Goal: Information Seeking & Learning: Learn about a topic

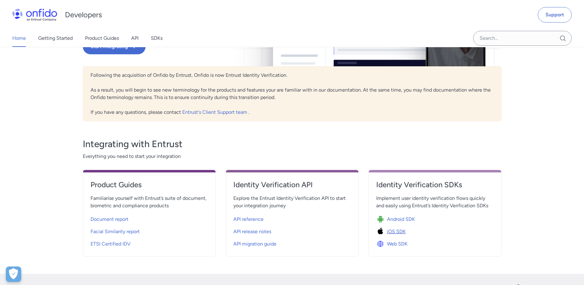
click at [403, 229] on span "iOS SDK" at bounding box center [396, 231] width 19 height 7
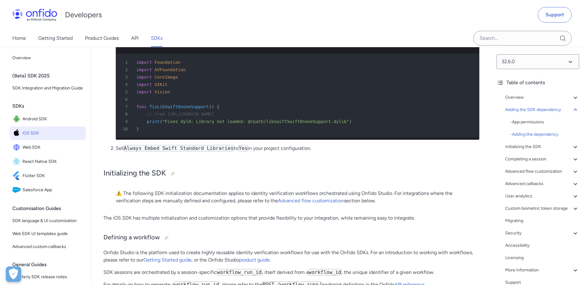
scroll to position [1386, 0]
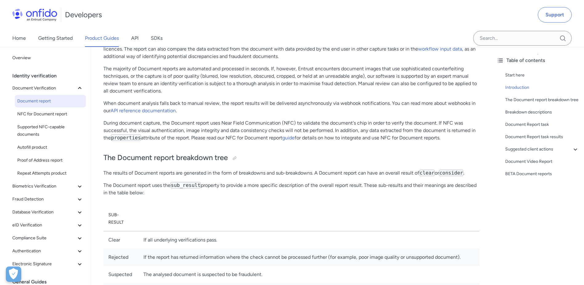
scroll to position [216, 0]
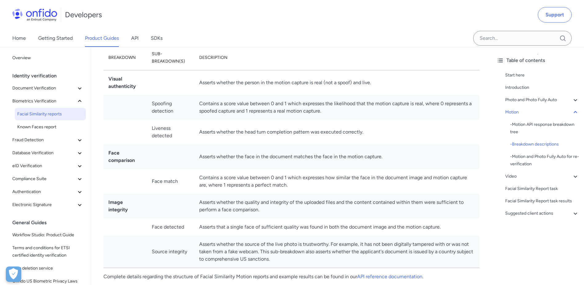
scroll to position [1016, 0]
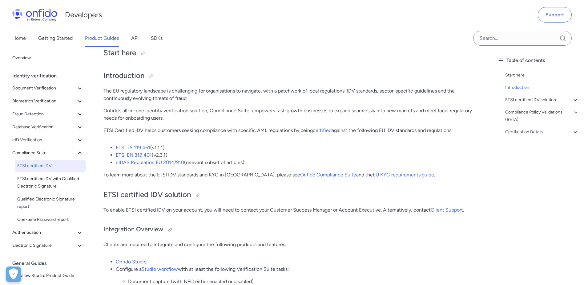
scroll to position [123, 0]
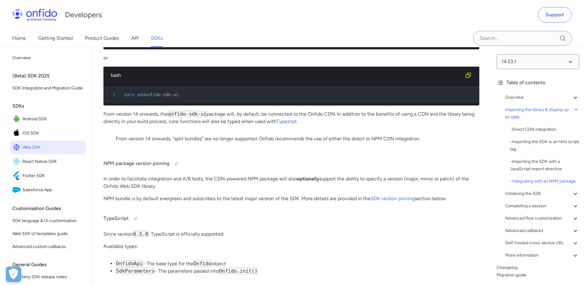
scroll to position [862, 0]
